Goal: Find specific page/section: Find specific page/section

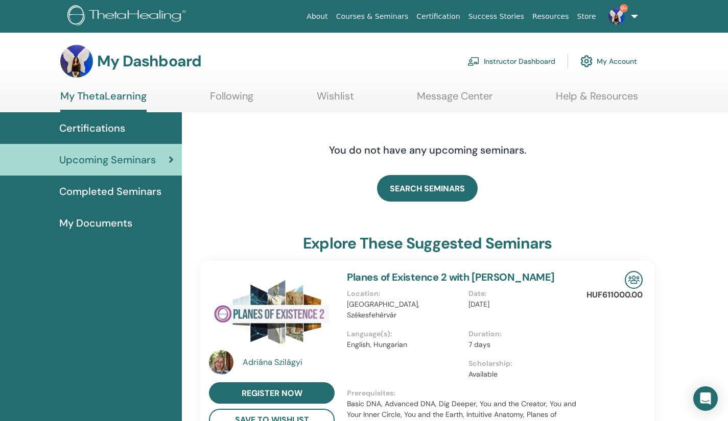
click at [521, 60] on link "Instructor Dashboard" at bounding box center [511, 61] width 88 height 22
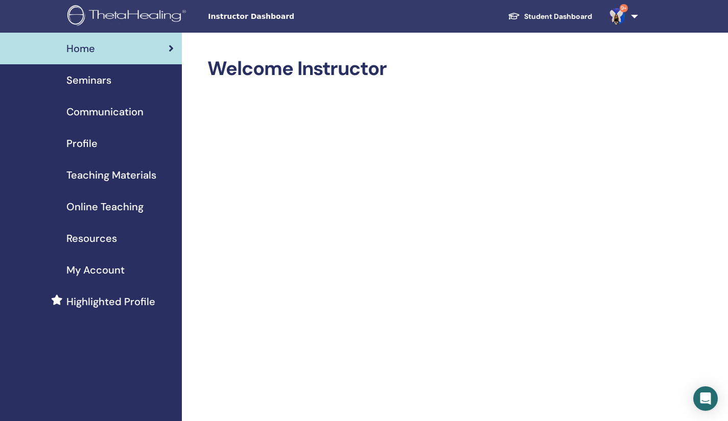
click at [104, 84] on span "Seminars" at bounding box center [88, 80] width 45 height 15
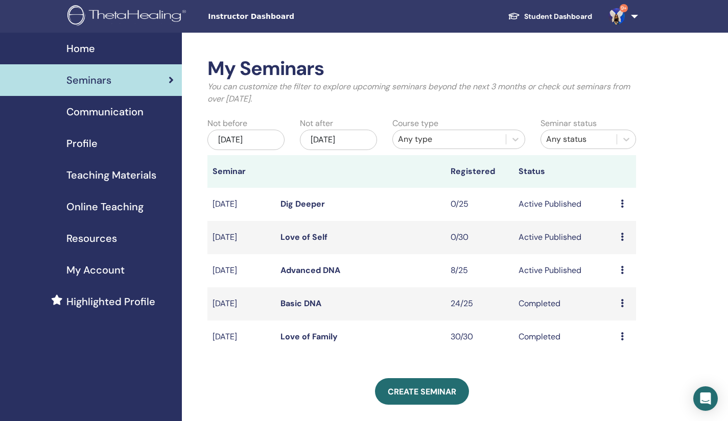
click at [313, 271] on link "Advanced DNA" at bounding box center [310, 270] width 60 height 11
